Goal: Browse casually

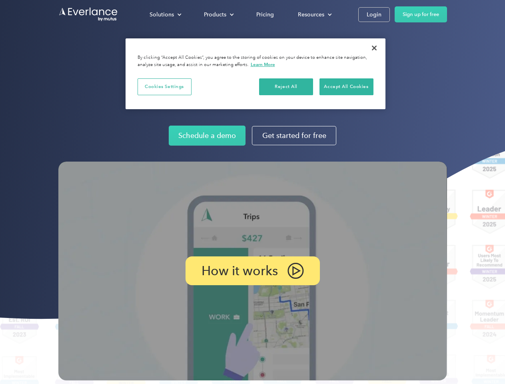
click at [252, 192] on img at bounding box center [252, 271] width 389 height 219
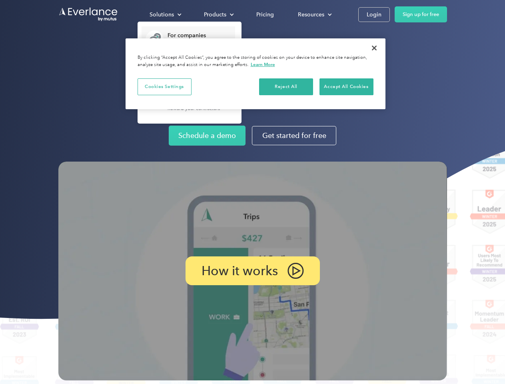
click at [165, 14] on div "Solutions" at bounding box center [162, 15] width 24 height 10
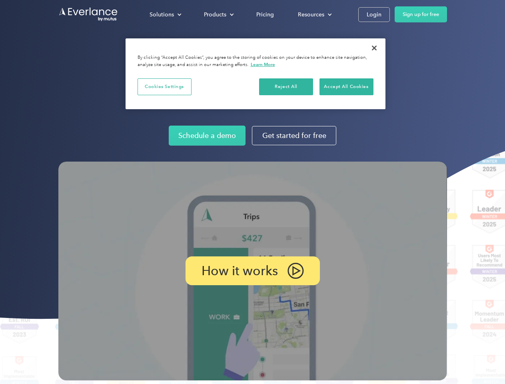
click at [218, 14] on div "Products" at bounding box center [215, 15] width 22 height 10
click at [314, 14] on div "Resources" at bounding box center [311, 15] width 26 height 10
click at [252, 271] on p "How it works" at bounding box center [240, 271] width 76 height 10
click at [164, 86] on button "Cookies Settings" at bounding box center [165, 86] width 54 height 17
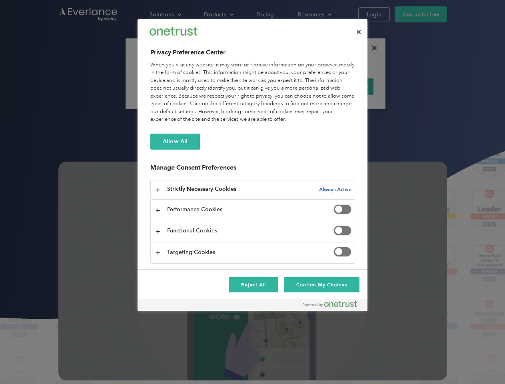
click at [286, 86] on div "When you visit any website, it may store or retrieve information on your browse…" at bounding box center [252, 92] width 205 height 62
click at [347, 86] on div "When you visit any website, it may store or retrieve information on your browse…" at bounding box center [252, 92] width 205 height 62
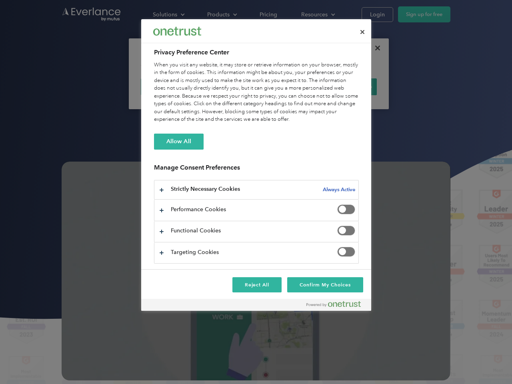
click at [375, 48] on div at bounding box center [256, 192] width 512 height 384
